Goal: Check status: Check status

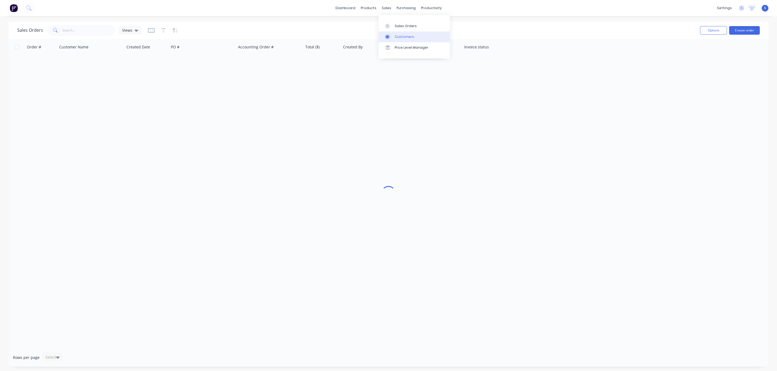
click at [410, 34] on link "Customers" at bounding box center [413, 36] width 71 height 11
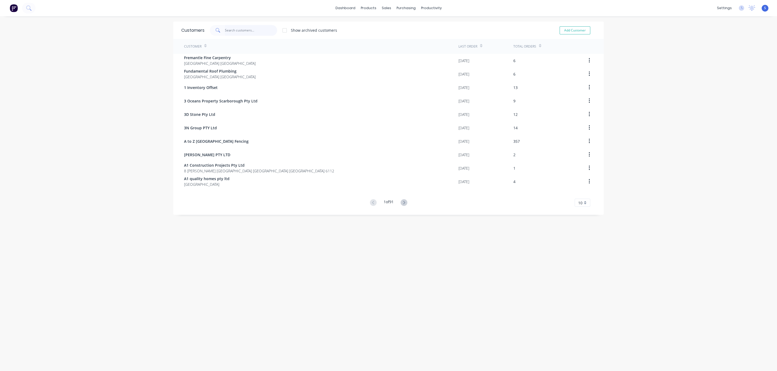
click at [248, 29] on input "text" at bounding box center [251, 30] width 52 height 11
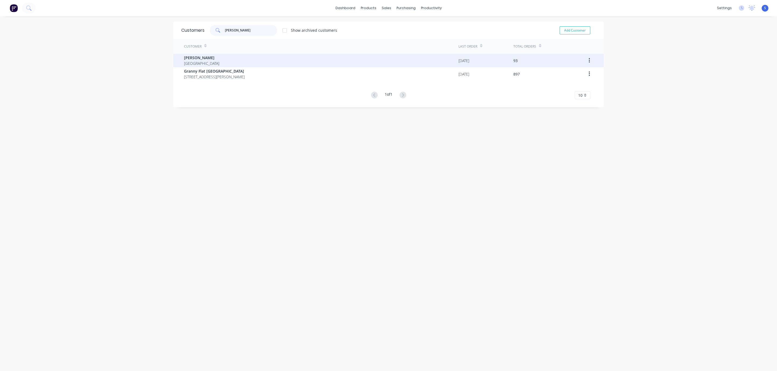
type input "[PERSON_NAME]"
click at [284, 59] on div "[PERSON_NAME] [GEOGRAPHIC_DATA]" at bounding box center [321, 60] width 274 height 13
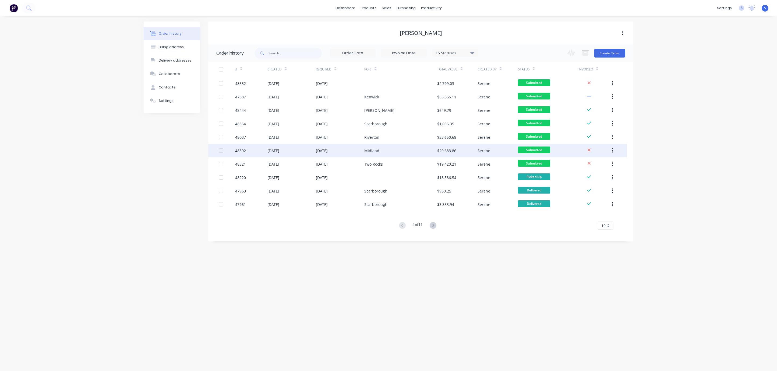
click at [387, 153] on div "Midland" at bounding box center [400, 150] width 73 height 13
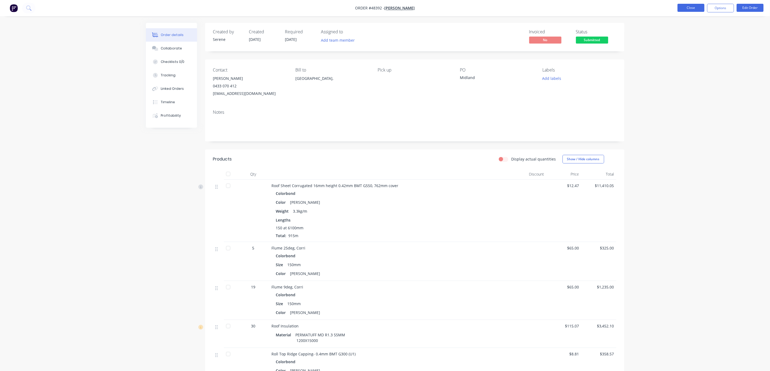
click at [691, 5] on button "Close" at bounding box center [691, 8] width 27 height 8
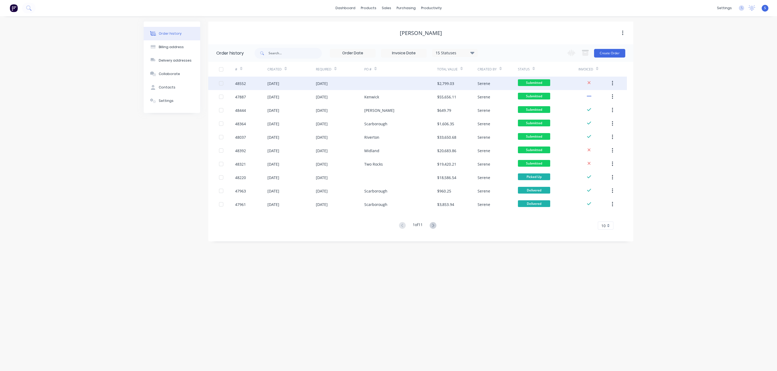
click at [403, 79] on div at bounding box center [400, 83] width 73 height 13
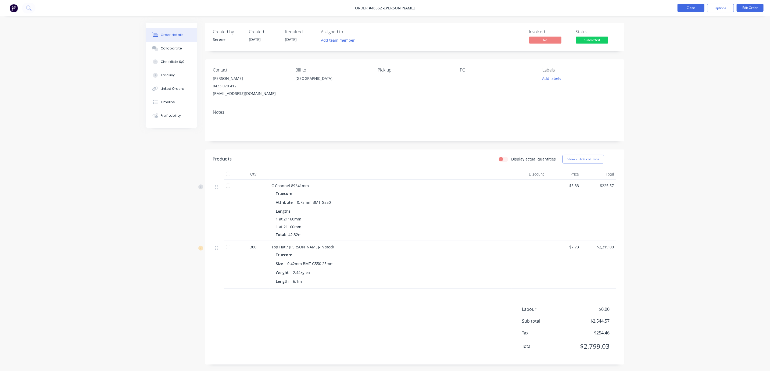
click at [699, 12] on button "Close" at bounding box center [691, 8] width 27 height 8
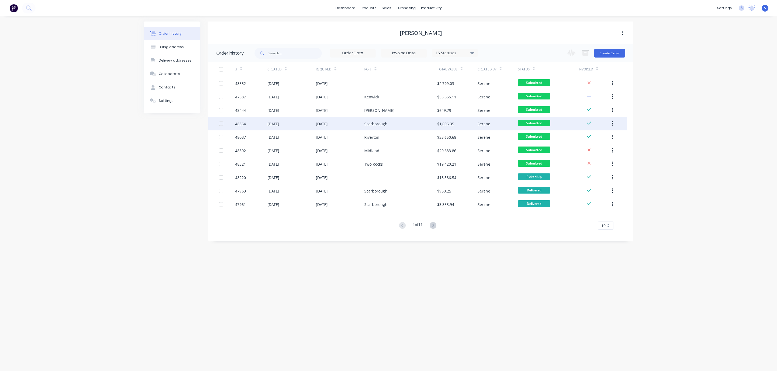
click at [386, 124] on div "Scarborough" at bounding box center [375, 124] width 23 height 6
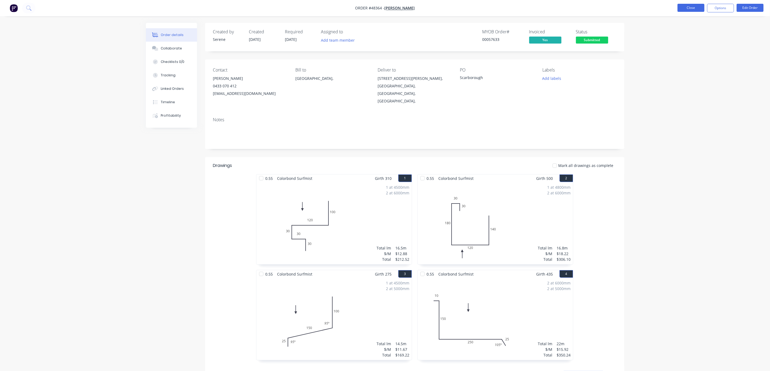
click at [698, 9] on button "Close" at bounding box center [691, 8] width 27 height 8
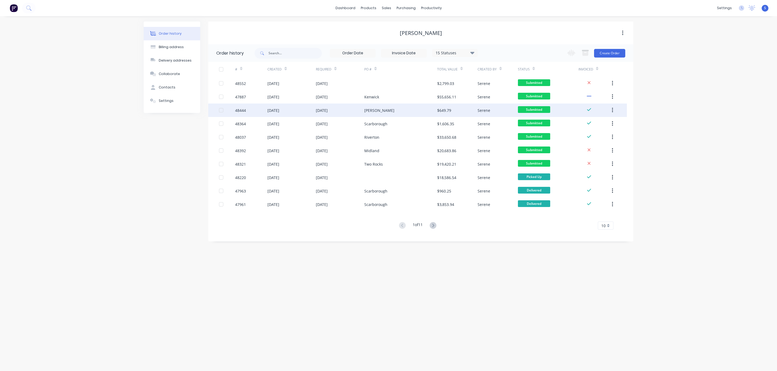
click at [400, 106] on div "[PERSON_NAME]" at bounding box center [400, 110] width 73 height 13
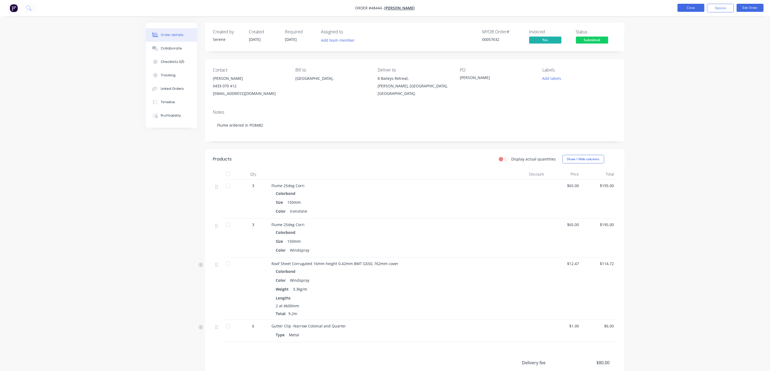
click at [691, 5] on button "Close" at bounding box center [691, 8] width 27 height 8
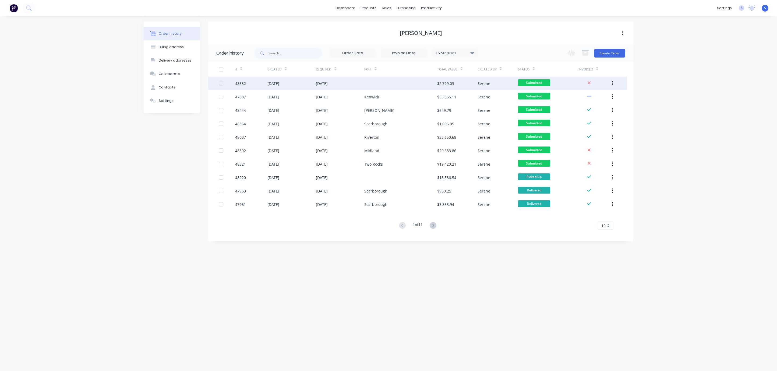
click at [357, 82] on div "[DATE]" at bounding box center [340, 83] width 48 height 13
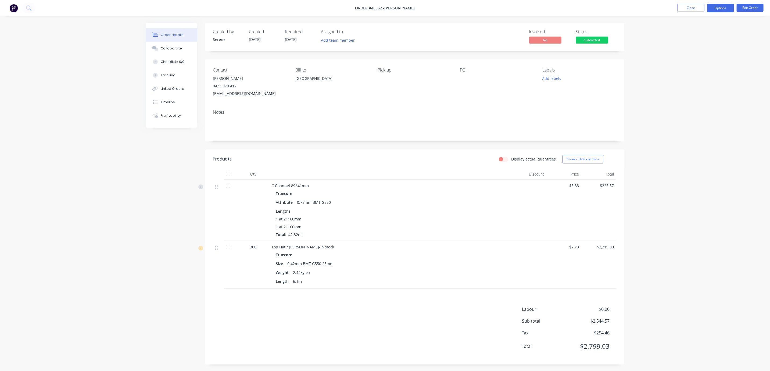
click at [720, 8] on button "Options" at bounding box center [721, 8] width 27 height 9
click at [707, 74] on div "Delivery Docket" at bounding box center [704, 76] width 49 height 8
click at [695, 53] on div "Without pricing" at bounding box center [704, 54] width 49 height 8
click at [714, 12] on button "Options" at bounding box center [721, 8] width 27 height 9
click at [719, 9] on button "Options" at bounding box center [721, 8] width 27 height 9
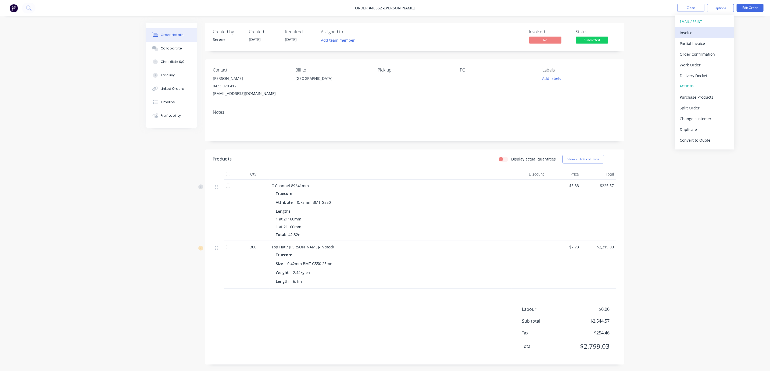
click at [701, 29] on div "Invoice" at bounding box center [704, 33] width 49 height 8
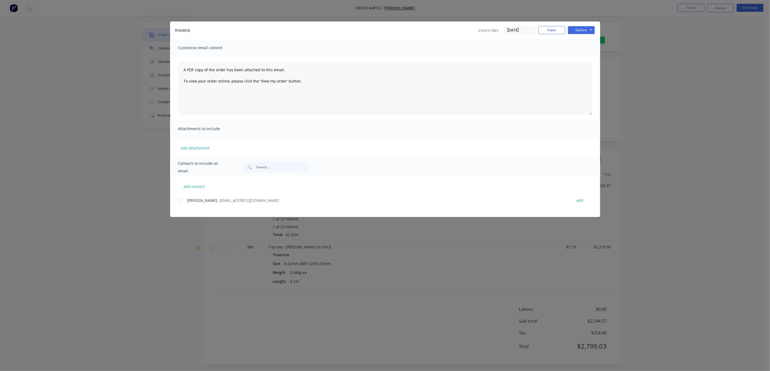
click at [182, 203] on div at bounding box center [180, 200] width 11 height 11
click at [584, 28] on button "Options" at bounding box center [581, 30] width 27 height 8
click at [588, 60] on button "Email" at bounding box center [585, 57] width 34 height 9
click at [541, 25] on div "Invoice Invoice date [DATE] Close Options Preview Print Email" at bounding box center [385, 30] width 430 height 17
click at [559, 33] on button "Close" at bounding box center [552, 30] width 27 height 8
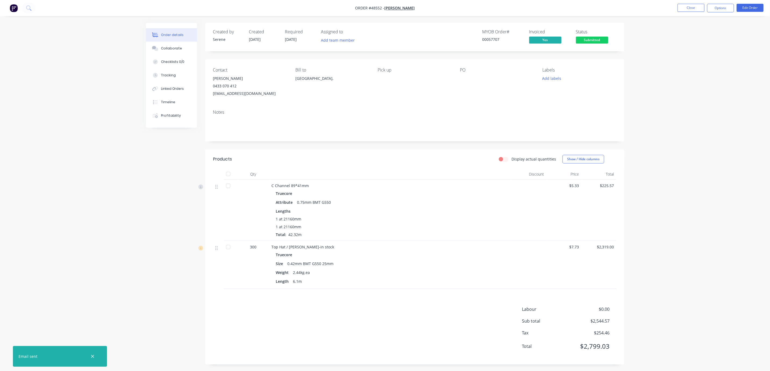
click at [641, 48] on div "Order details Collaborate Checklists 0/0 Tracking Linked Orders Timeline Profit…" at bounding box center [385, 186] width 770 height 373
click at [723, 6] on button "Options" at bounding box center [721, 8] width 27 height 9
click at [594, 40] on span "Submitted" at bounding box center [592, 40] width 32 height 7
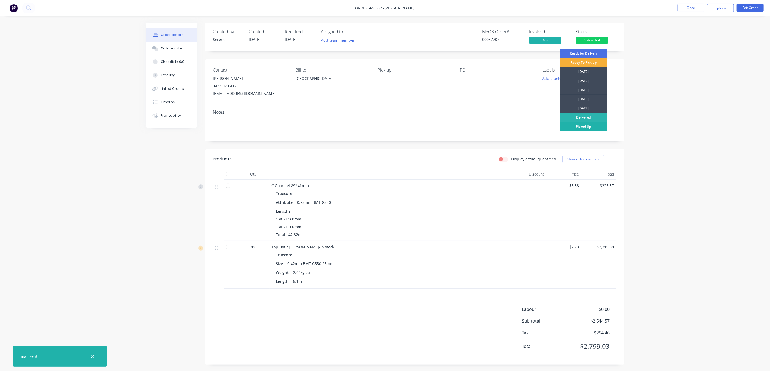
click at [568, 126] on div "Picked Up" at bounding box center [583, 126] width 47 height 9
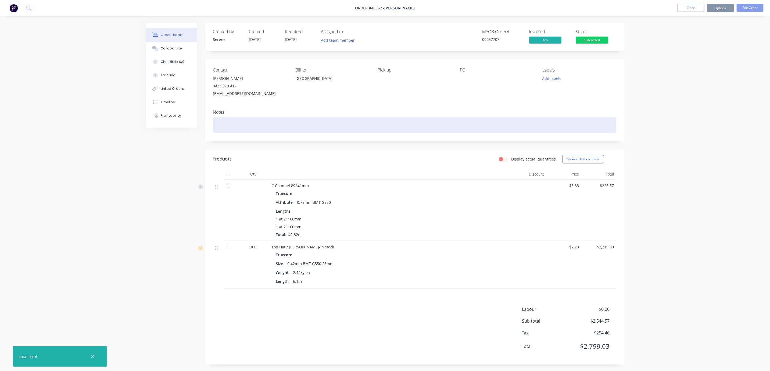
click at [610, 123] on div at bounding box center [414, 125] width 403 height 16
